Goal: Information Seeking & Learning: Learn about a topic

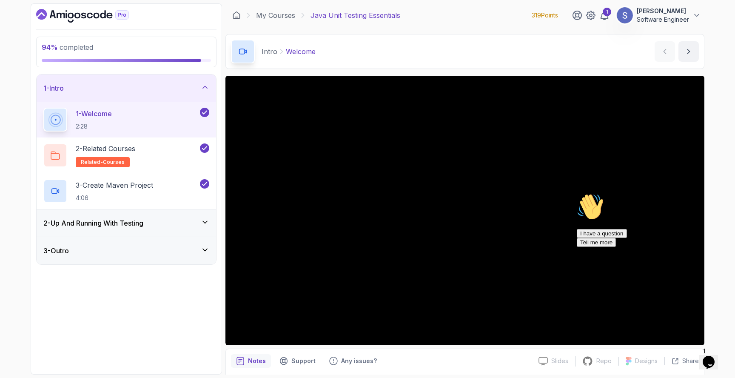
click at [155, 221] on div "2 - Up And Running With Testing" at bounding box center [126, 223] width 166 height 10
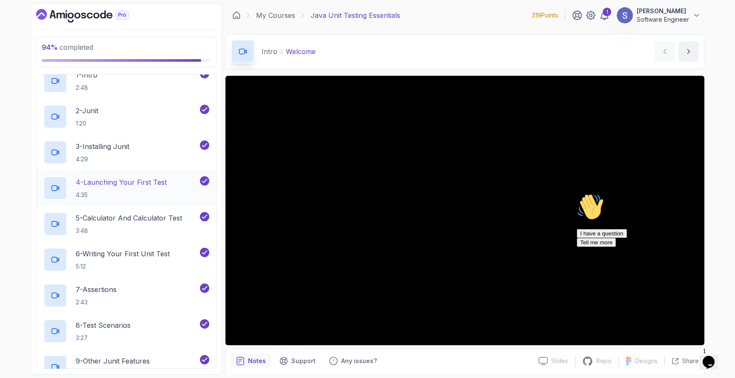
scroll to position [181, 0]
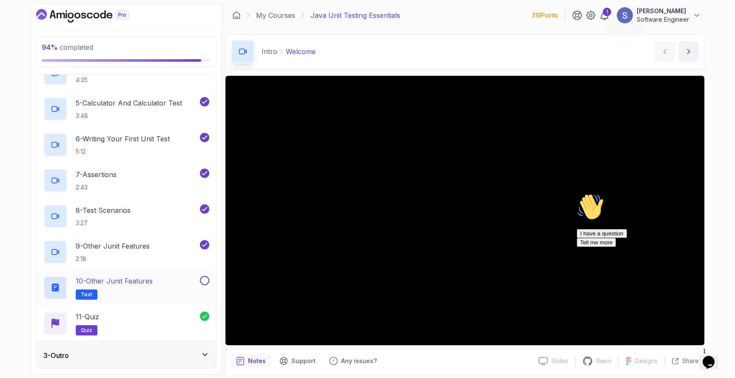
click at [166, 280] on div "10 - Other Junit Features Text" at bounding box center [120, 288] width 155 height 24
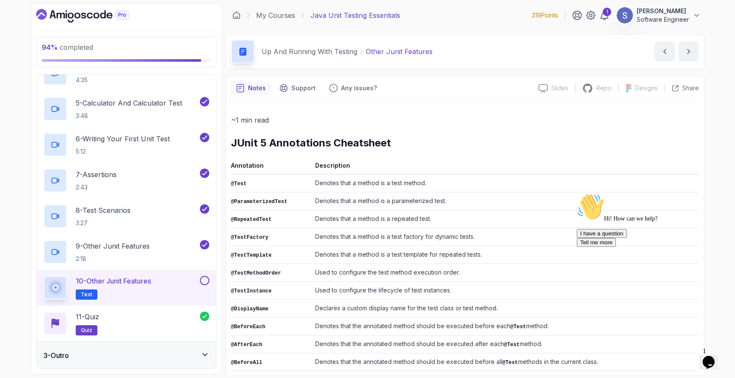
click at [200, 279] on button at bounding box center [204, 280] width 9 height 9
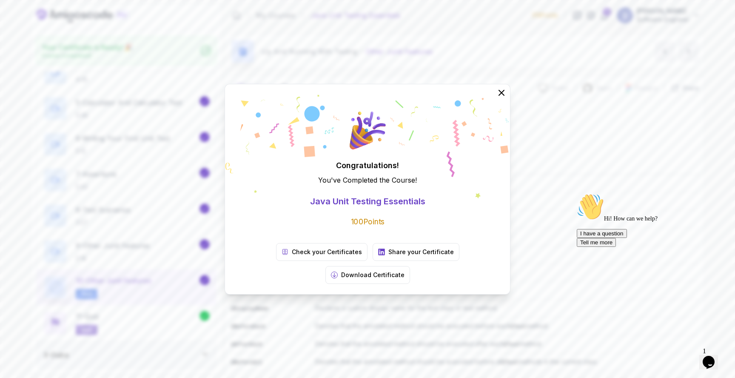
scroll to position [179, 0]
click at [244, 326] on div "Congratulations! You've Completed the Course ! Java Unit Testing Essentials 100…" at bounding box center [367, 189] width 735 height 378
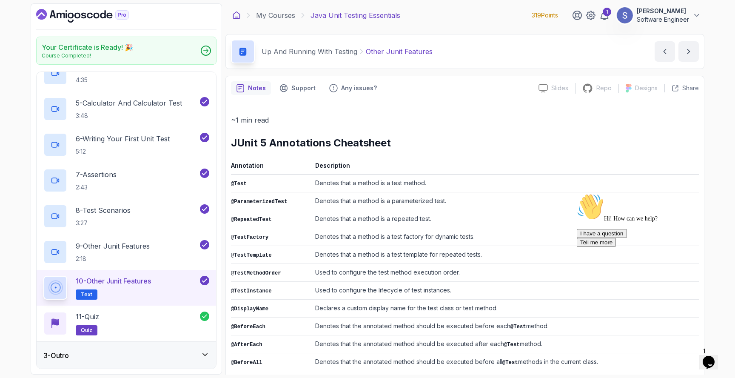
click at [237, 13] on icon at bounding box center [236, 15] width 9 height 9
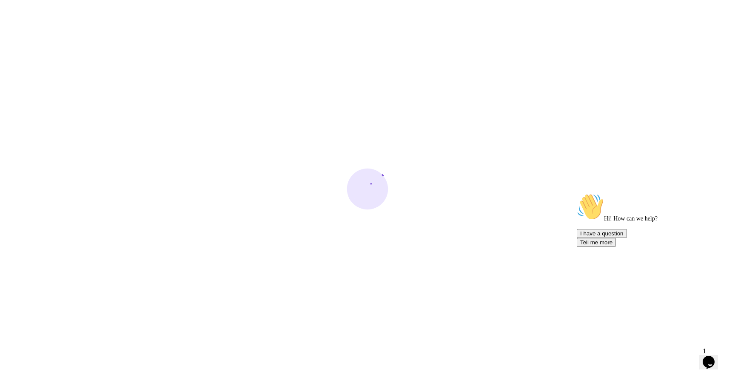
click at [577, 193] on icon "Chat attention grabber" at bounding box center [577, 193] width 0 height 0
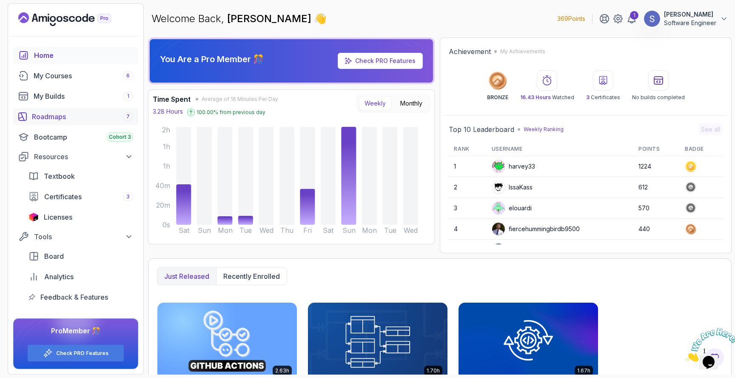
click at [88, 119] on div "Roadmaps 7" at bounding box center [82, 116] width 101 height 10
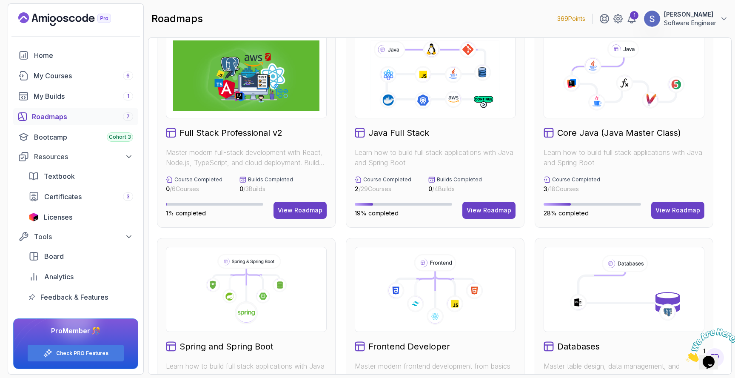
scroll to position [38, 0]
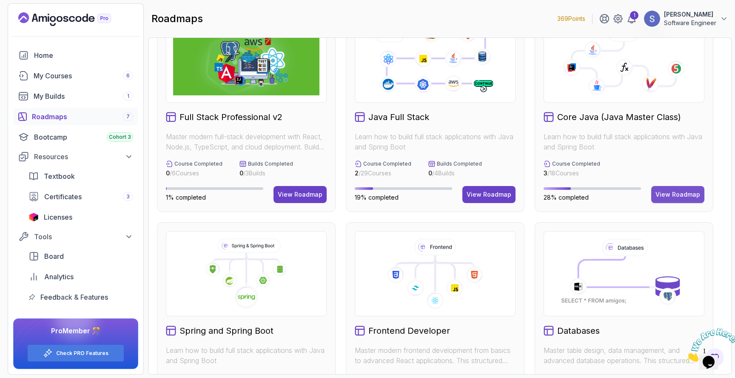
click at [672, 194] on div "View Roadmap" at bounding box center [678, 194] width 45 height 9
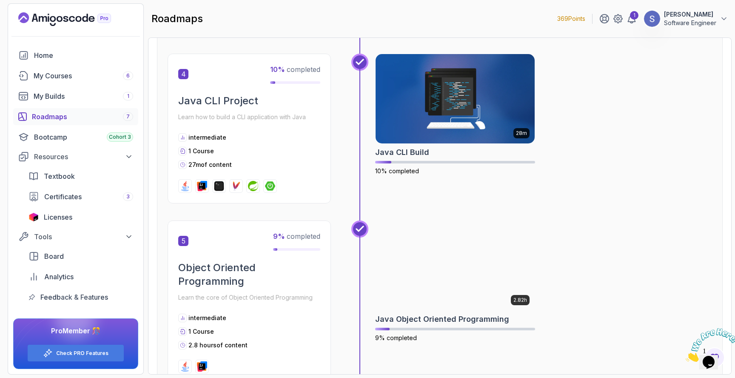
scroll to position [692, 0]
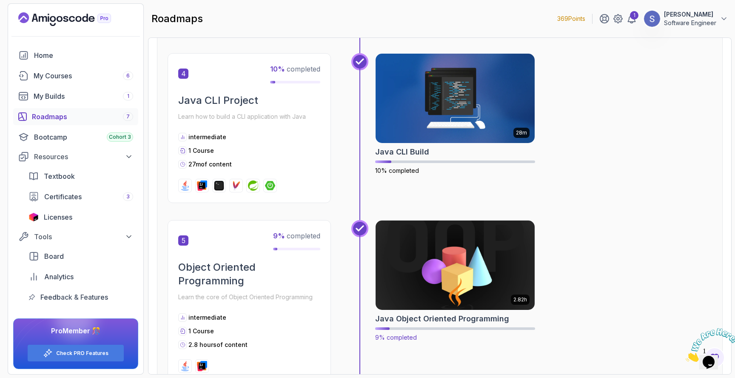
click at [451, 249] on img at bounding box center [455, 265] width 167 height 94
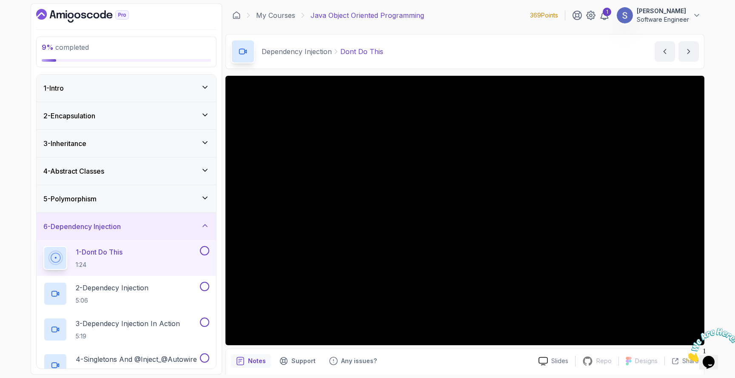
click at [147, 199] on div "5 - Polymorphism" at bounding box center [126, 199] width 166 height 10
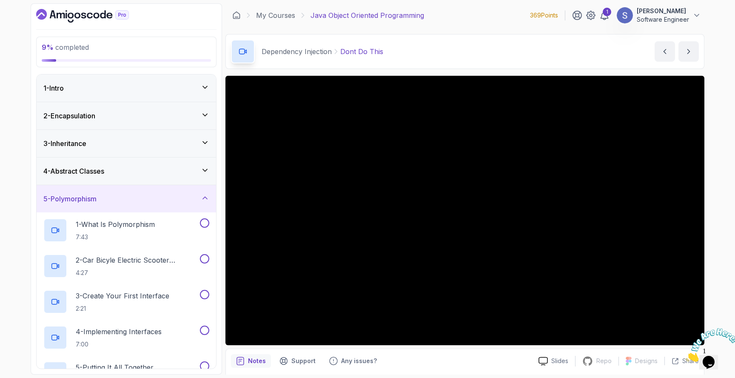
click at [147, 199] on div "5 - Polymorphism" at bounding box center [126, 199] width 166 height 10
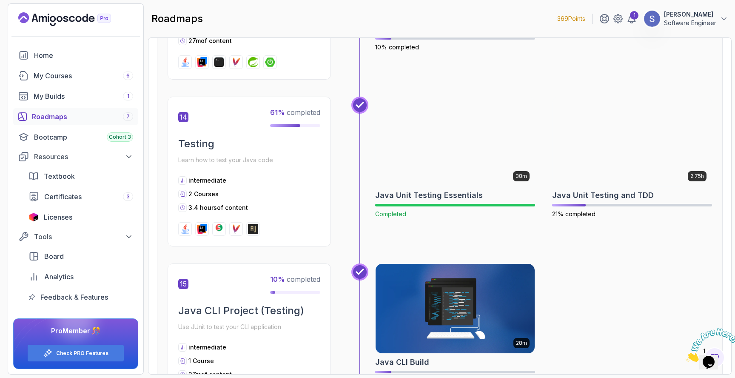
scroll to position [2505, 0]
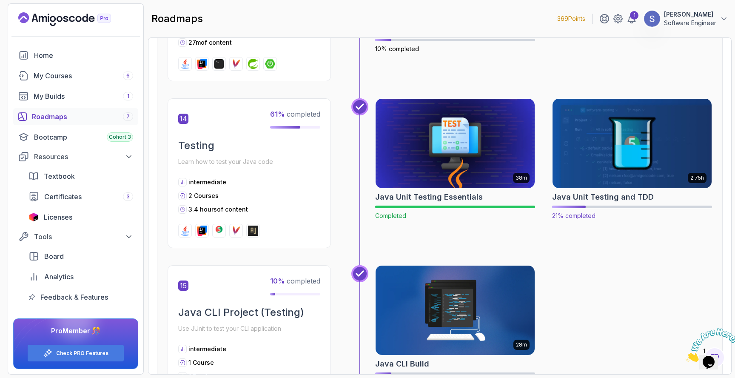
click at [594, 149] on img at bounding box center [632, 144] width 167 height 94
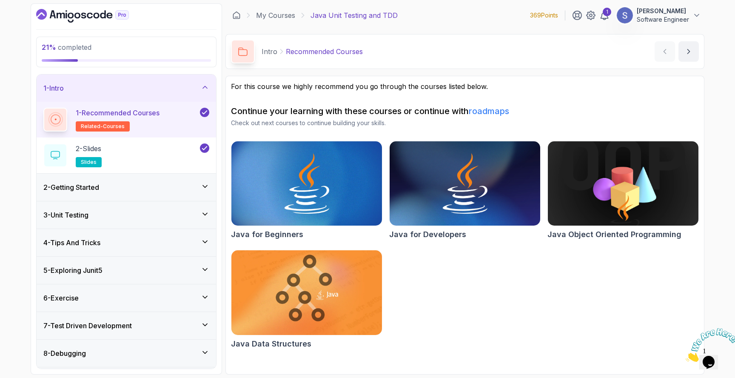
click at [134, 189] on div "2 - Getting Started" at bounding box center [126, 187] width 166 height 10
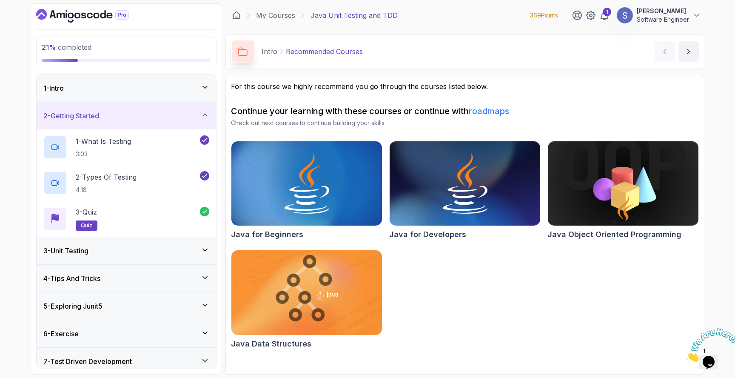
click at [122, 253] on div "3 - Unit Testing" at bounding box center [126, 251] width 166 height 10
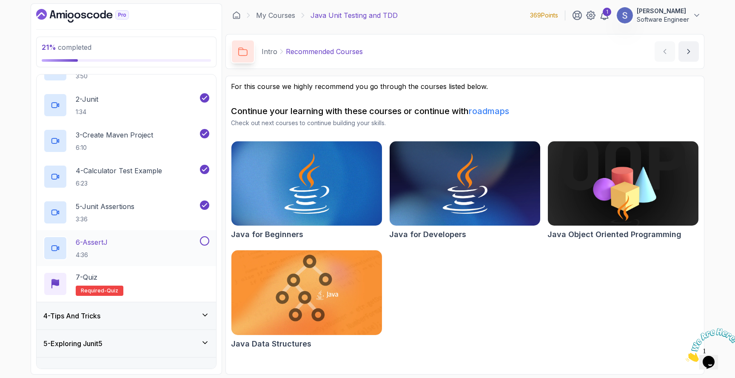
scroll to position [106, 0]
click at [158, 250] on div "6 - AssertJ 4:36" at bounding box center [120, 247] width 155 height 24
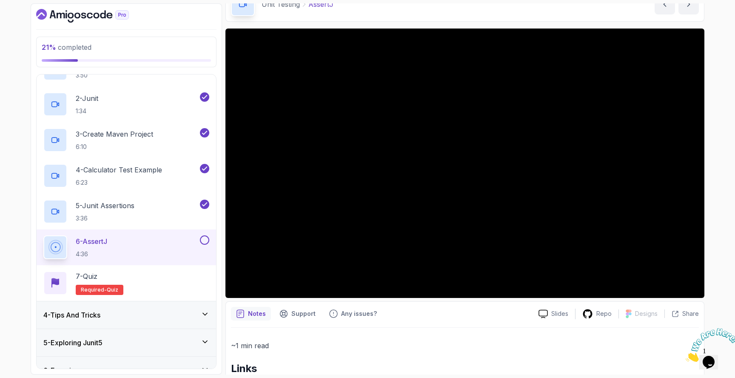
scroll to position [40, 0]
